Goal: Information Seeking & Learning: Learn about a topic

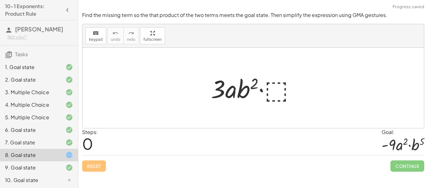
click at [270, 89] on div at bounding box center [256, 88] width 96 height 32
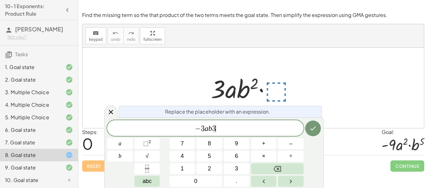
scroll to position [2, 0]
click at [311, 127] on icon "Done" at bounding box center [313, 128] width 8 height 8
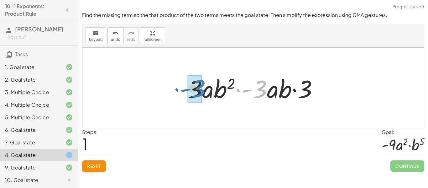
drag, startPoint x: 259, startPoint y: 88, endPoint x: 197, endPoint y: 88, distance: 61.7
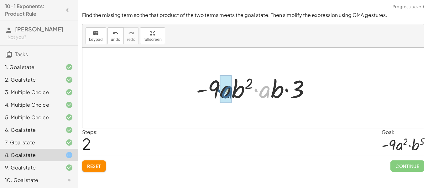
drag, startPoint x: 262, startPoint y: 91, endPoint x: 224, endPoint y: 91, distance: 38.5
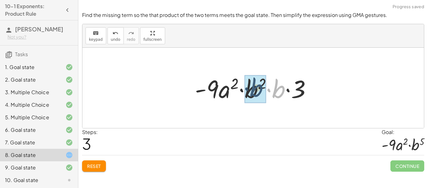
drag, startPoint x: 280, startPoint y: 91, endPoint x: 257, endPoint y: 90, distance: 22.9
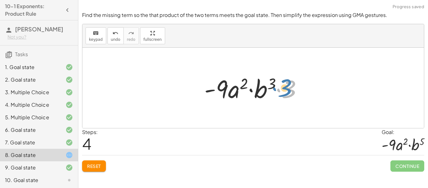
click at [284, 89] on div at bounding box center [255, 88] width 109 height 32
click at [92, 164] on span "Reset" at bounding box center [94, 166] width 14 height 6
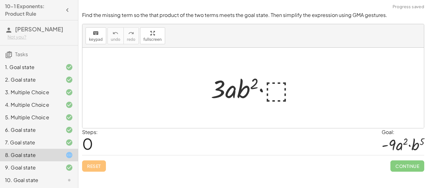
click at [284, 85] on div at bounding box center [256, 88] width 96 height 32
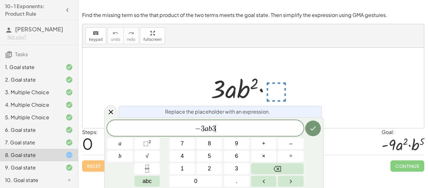
scroll to position [4, 0]
click at [146, 143] on span "⬚" at bounding box center [145, 143] width 5 height 6
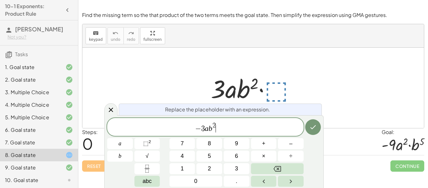
click at [214, 125] on span "2" at bounding box center [213, 125] width 3 height 7
click at [311, 121] on button "Done" at bounding box center [313, 127] width 16 height 16
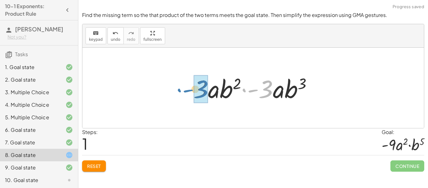
drag, startPoint x: 264, startPoint y: 89, endPoint x: 201, endPoint y: 89, distance: 62.9
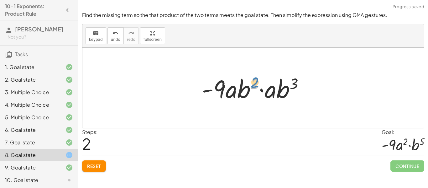
click at [260, 90] on div at bounding box center [255, 88] width 114 height 32
drag, startPoint x: 269, startPoint y: 92, endPoint x: 229, endPoint y: 95, distance: 39.9
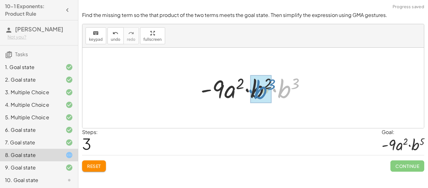
drag, startPoint x: 285, startPoint y: 90, endPoint x: 260, endPoint y: 90, distance: 25.7
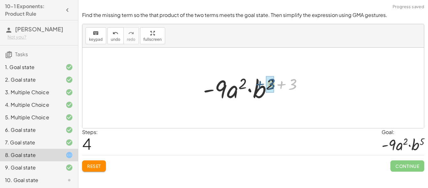
drag, startPoint x: 295, startPoint y: 82, endPoint x: 273, endPoint y: 81, distance: 22.2
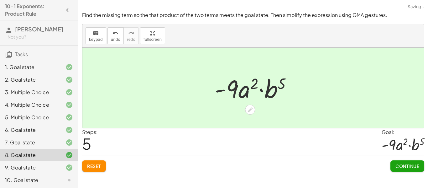
click at [405, 166] on span "Continue" at bounding box center [407, 166] width 24 height 6
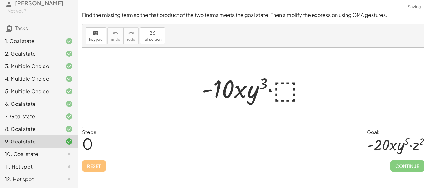
scroll to position [34, 0]
click at [53, 150] on div "10. Goal state" at bounding box center [30, 154] width 50 height 8
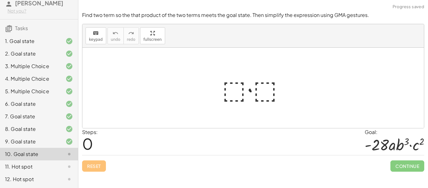
click at [239, 87] on div at bounding box center [255, 88] width 73 height 32
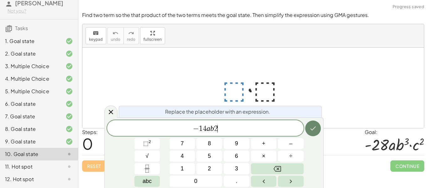
scroll to position [6, 0]
click at [311, 125] on icon "Done" at bounding box center [313, 128] width 8 height 8
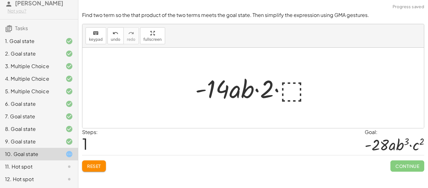
click at [290, 89] on div at bounding box center [255, 88] width 127 height 32
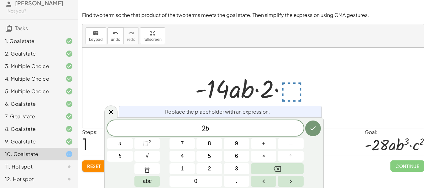
scroll to position [7, 0]
click at [269, 155] on button "×" at bounding box center [264, 155] width 26 height 11
click at [144, 146] on span "⬚" at bounding box center [145, 143] width 5 height 6
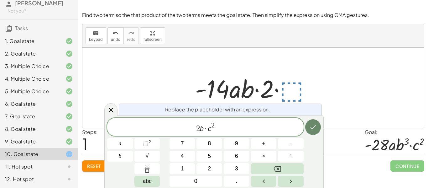
click at [317, 123] on button "Done" at bounding box center [313, 127] width 16 height 16
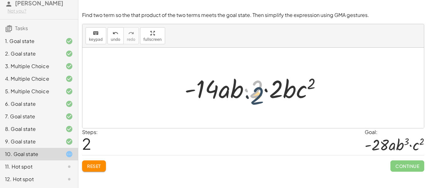
drag, startPoint x: 252, startPoint y: 95, endPoint x: 253, endPoint y: 101, distance: 6.3
click at [253, 101] on div at bounding box center [255, 88] width 148 height 32
click at [96, 168] on span "Reset" at bounding box center [94, 166] width 14 height 6
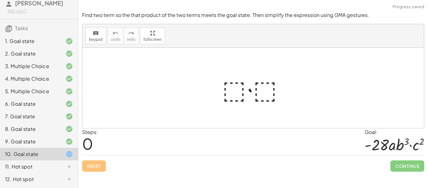
click at [235, 88] on div at bounding box center [255, 88] width 73 height 32
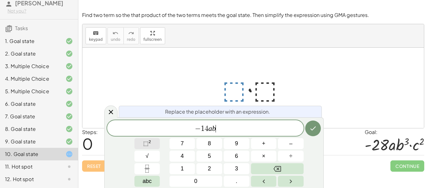
click at [151, 142] on sup "2" at bounding box center [149, 141] width 3 height 5
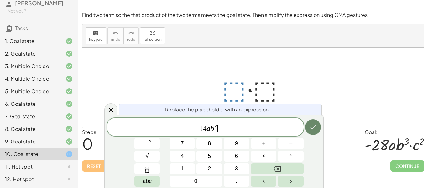
click at [315, 126] on icon "Done" at bounding box center [313, 127] width 8 height 8
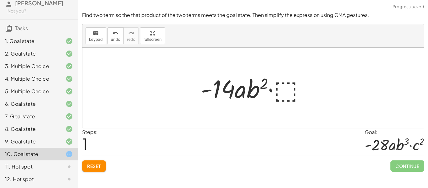
click at [285, 90] on div at bounding box center [255, 88] width 115 height 32
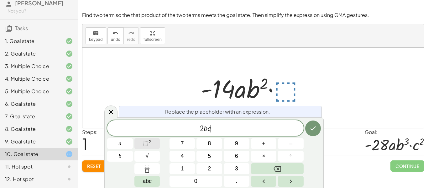
click at [145, 142] on span "⬚" at bounding box center [145, 143] width 5 height 6
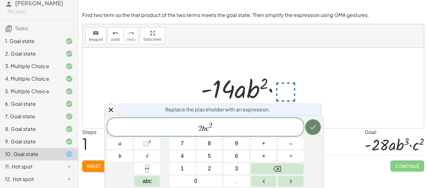
click at [314, 125] on icon "Done" at bounding box center [313, 127] width 8 height 8
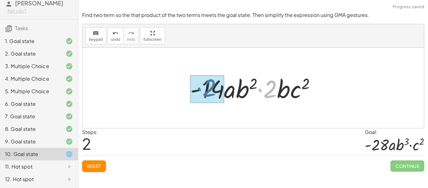
drag, startPoint x: 268, startPoint y: 91, endPoint x: 207, endPoint y: 90, distance: 61.1
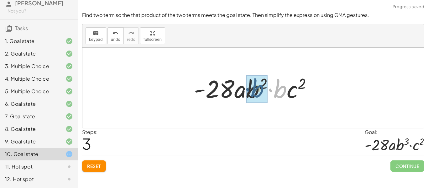
drag, startPoint x: 278, startPoint y: 92, endPoint x: 254, endPoint y: 91, distance: 23.8
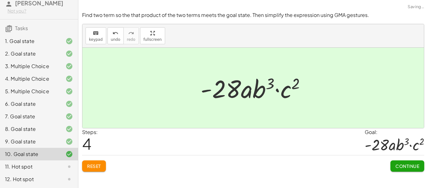
click at [411, 165] on span "Continue" at bounding box center [407, 166] width 24 height 6
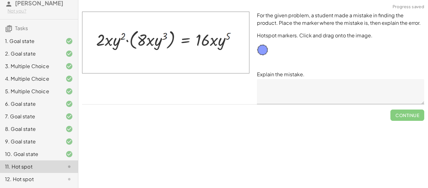
click at [288, 89] on textarea at bounding box center [340, 91] width 167 height 25
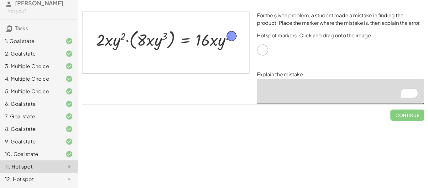
drag, startPoint x: 264, startPoint y: 52, endPoint x: 232, endPoint y: 38, distance: 34.5
drag, startPoint x: 230, startPoint y: 37, endPoint x: 263, endPoint y: 50, distance: 35.1
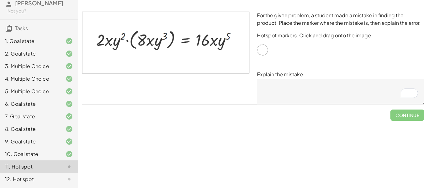
drag, startPoint x: 264, startPoint y: 54, endPoint x: 255, endPoint y: 51, distance: 9.3
click at [255, 51] on div "For the given problem, a student made a mistake in finding the product. Place t…" at bounding box center [340, 58] width 175 height 100
click at [227, 34] on img at bounding box center [165, 43] width 167 height 62
click at [247, 53] on img at bounding box center [165, 43] width 167 height 62
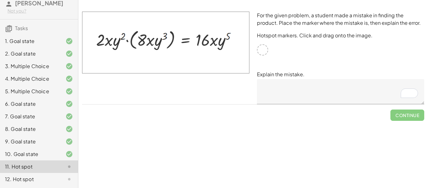
click at [247, 53] on img at bounding box center [165, 43] width 167 height 62
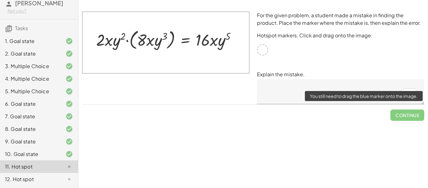
click at [409, 116] on span "Continue" at bounding box center [407, 112] width 34 height 16
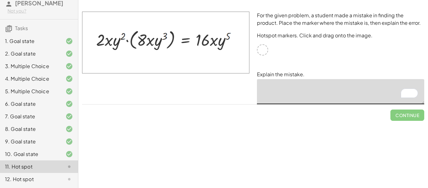
click at [340, 93] on textarea "To enrich screen reader interactions, please activate Accessibility in Grammarl…" at bounding box center [340, 91] width 167 height 25
click at [266, 46] on div at bounding box center [262, 49] width 11 height 11
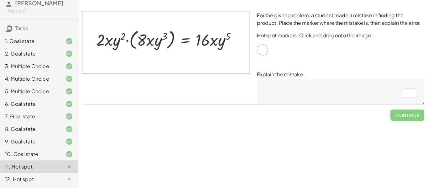
click at [331, 33] on p "Hotspot markers. Click and drag onto the image." at bounding box center [340, 36] width 167 height 8
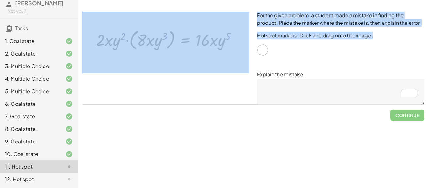
drag, startPoint x: 260, startPoint y: 49, endPoint x: 233, endPoint y: 43, distance: 27.9
click at [233, 43] on div "For the given problem, a student made a mistake in finding the product. Place t…" at bounding box center [252, 58] width 349 height 100
drag, startPoint x: 198, startPoint y: 38, endPoint x: 235, endPoint y: 47, distance: 37.7
click at [235, 47] on img at bounding box center [165, 43] width 167 height 62
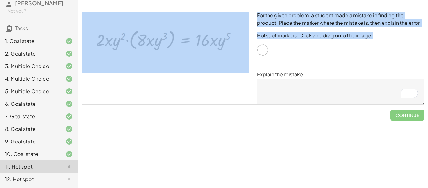
click at [234, 47] on img at bounding box center [165, 43] width 167 height 62
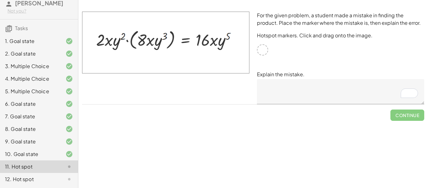
click at [356, 70] on div "For the given problem, a student made a mistake in finding the product. Place t…" at bounding box center [340, 58] width 175 height 100
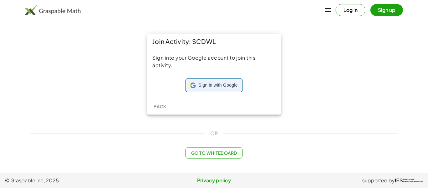
click at [208, 85] on span "Sign in with Google" at bounding box center [217, 85] width 39 height 6
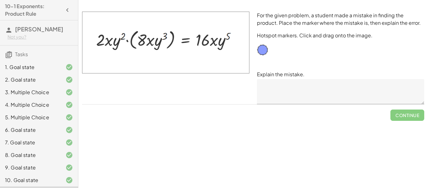
scroll to position [34, 0]
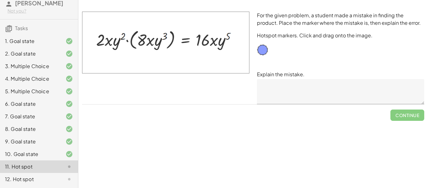
click at [58, 180] on div at bounding box center [64, 179] width 18 height 8
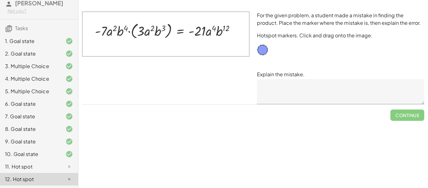
click at [55, 164] on div "11. Hot spot" at bounding box center [30, 166] width 50 height 8
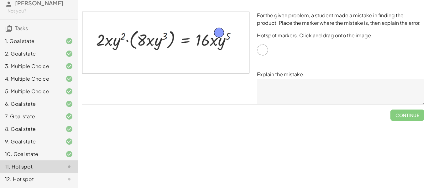
drag, startPoint x: 261, startPoint y: 51, endPoint x: 219, endPoint y: 34, distance: 45.5
click at [299, 97] on textarea at bounding box center [340, 91] width 167 height 25
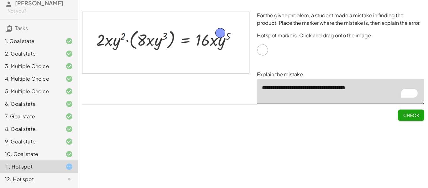
click at [70, 177] on icon at bounding box center [69, 179] width 8 height 8
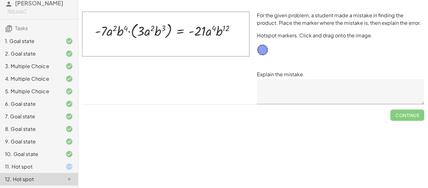
click at [50, 165] on div "11. Hot spot" at bounding box center [30, 166] width 50 height 8
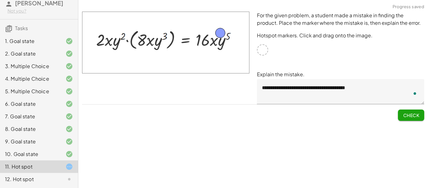
click at [280, 94] on textarea "**********" at bounding box center [340, 91] width 167 height 25
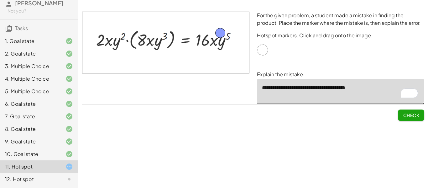
click at [372, 96] on textarea "**********" at bounding box center [340, 91] width 167 height 25
type textarea "**********"
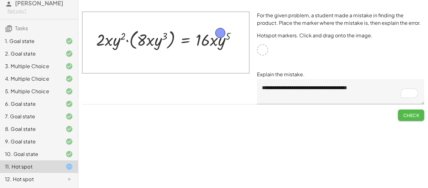
click at [404, 115] on span "Check" at bounding box center [411, 115] width 16 height 6
click at [413, 116] on span "Continue" at bounding box center [407, 115] width 24 height 6
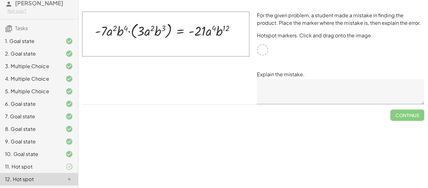
click at [264, 50] on div at bounding box center [262, 49] width 11 height 11
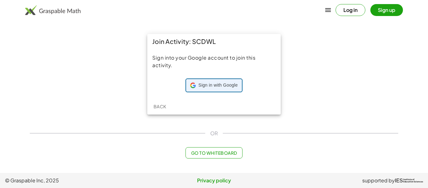
click at [205, 86] on span "Sign in with Google" at bounding box center [217, 85] width 39 height 6
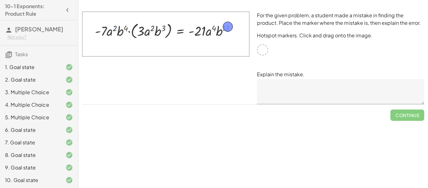
drag, startPoint x: 266, startPoint y: 46, endPoint x: 230, endPoint y: 24, distance: 41.9
click at [293, 91] on textarea at bounding box center [340, 91] width 167 height 25
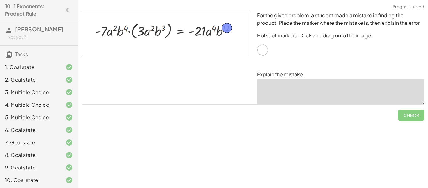
click at [270, 96] on textarea at bounding box center [340, 91] width 167 height 25
type textarea "*"
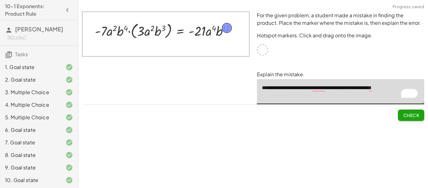
click at [373, 88] on textarea "**********" at bounding box center [340, 91] width 167 height 25
click at [404, 87] on textarea "**********" at bounding box center [340, 91] width 167 height 25
click at [370, 90] on textarea "**********" at bounding box center [340, 91] width 167 height 25
click at [320, 84] on textarea "**********" at bounding box center [340, 91] width 167 height 25
click at [303, 90] on textarea "**********" at bounding box center [340, 91] width 167 height 25
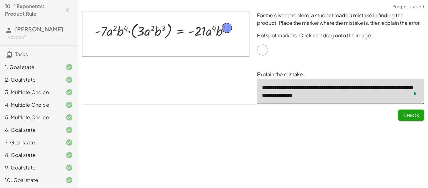
type textarea "**********"
click at [405, 114] on span "Check" at bounding box center [411, 115] width 16 height 6
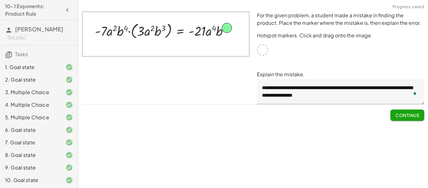
click at [407, 114] on span "Continue" at bounding box center [407, 115] width 24 height 6
